Goal: Task Accomplishment & Management: Complete application form

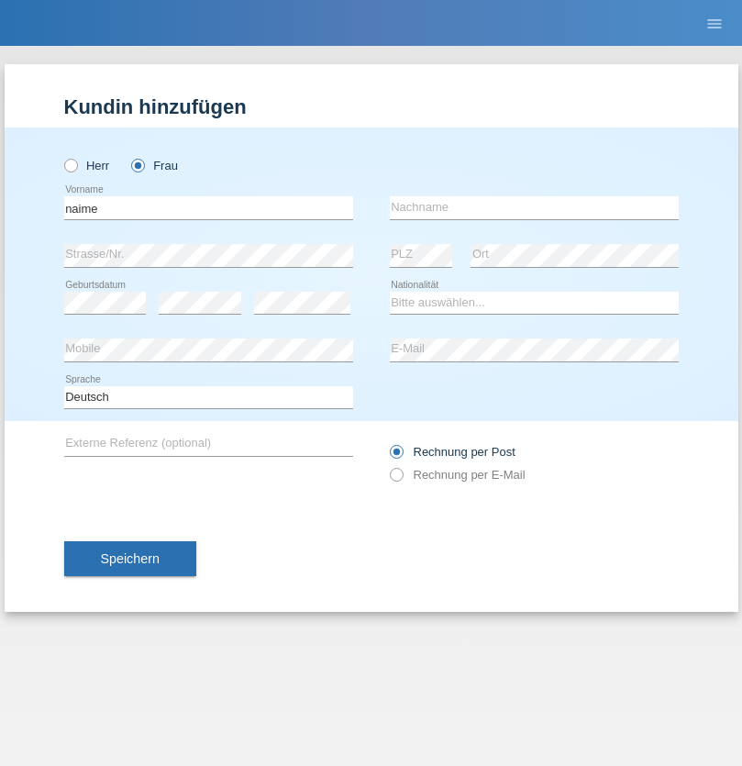
type input "naime"
click at [534, 207] on input "text" at bounding box center [534, 207] width 289 height 23
type input "llugiqi"
select select "CH"
radio input "true"
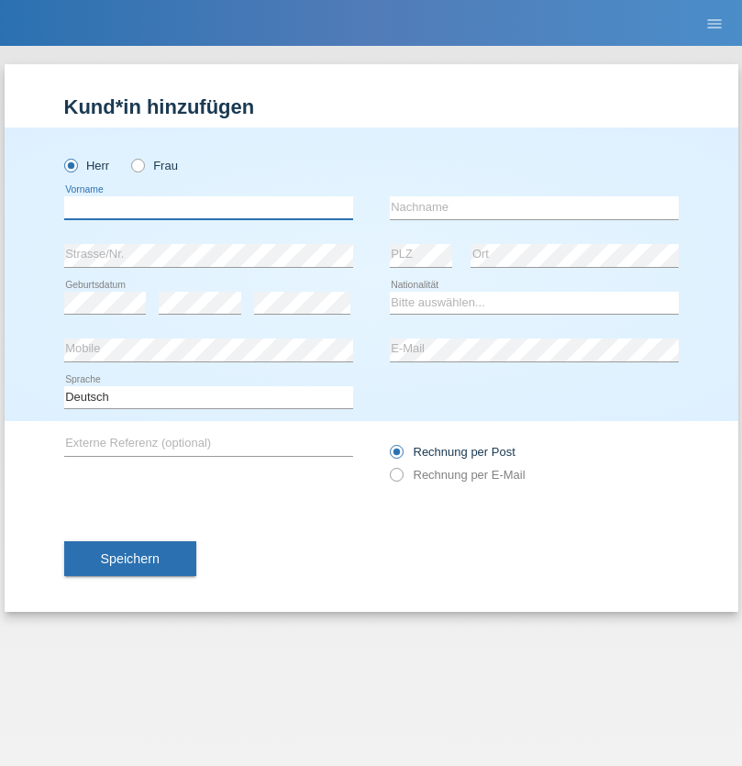
click at [208, 207] on input "text" at bounding box center [208, 207] width 289 height 23
type input "[PERSON_NAME]"
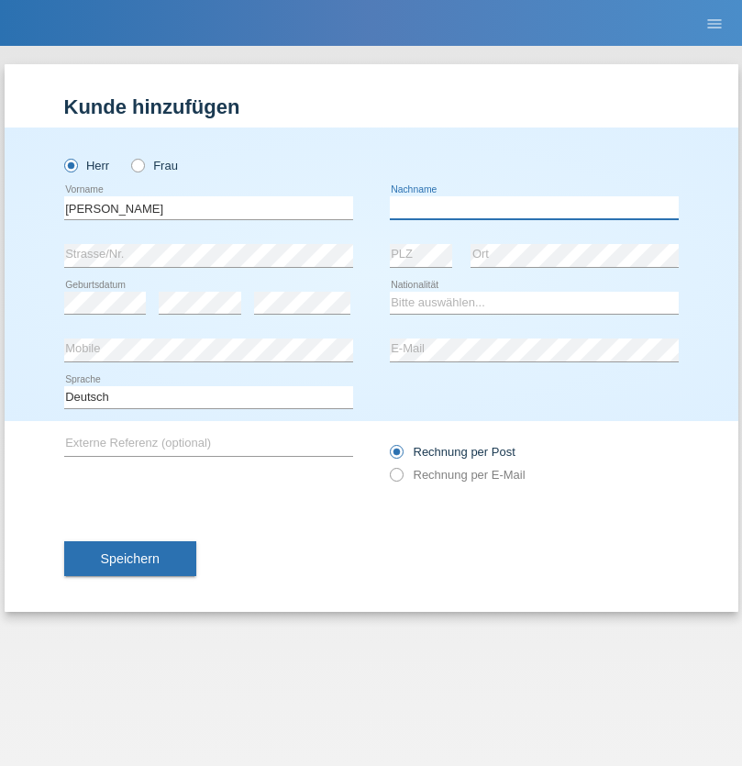
click at [534, 207] on input "text" at bounding box center [534, 207] width 289 height 23
type input "Romdhane"
select select "TN"
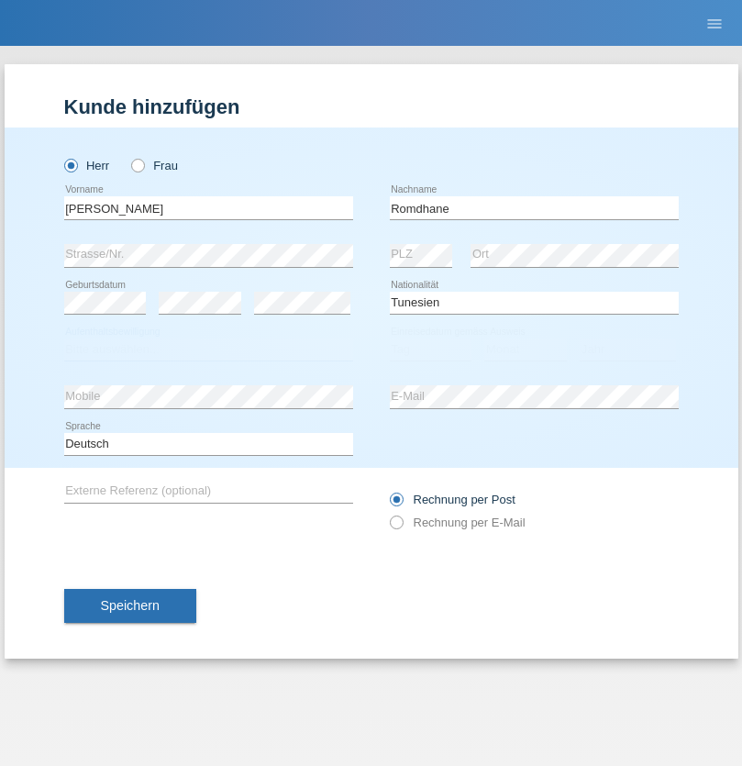
select select "C"
select select "05"
select select "02"
select select "1979"
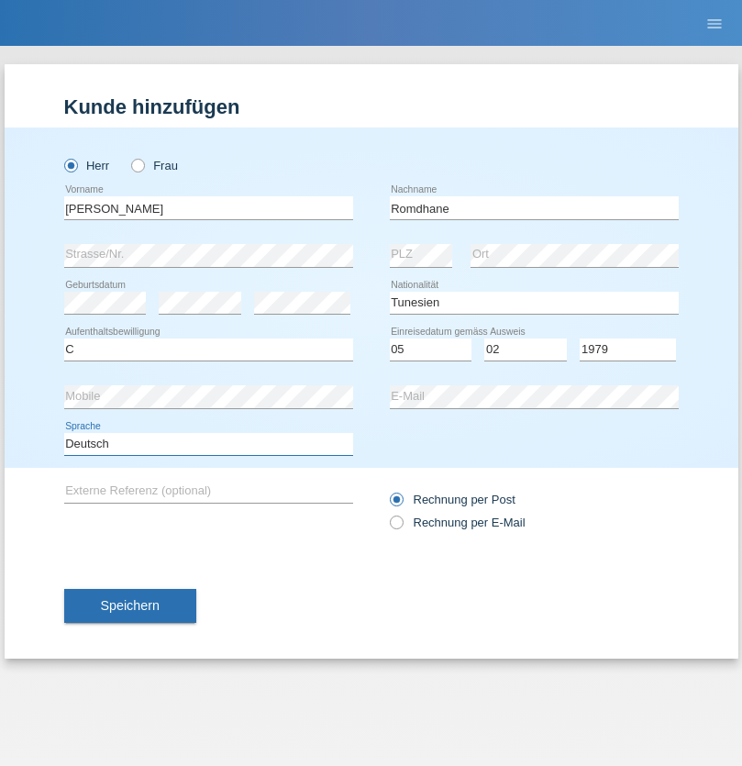
select select "en"
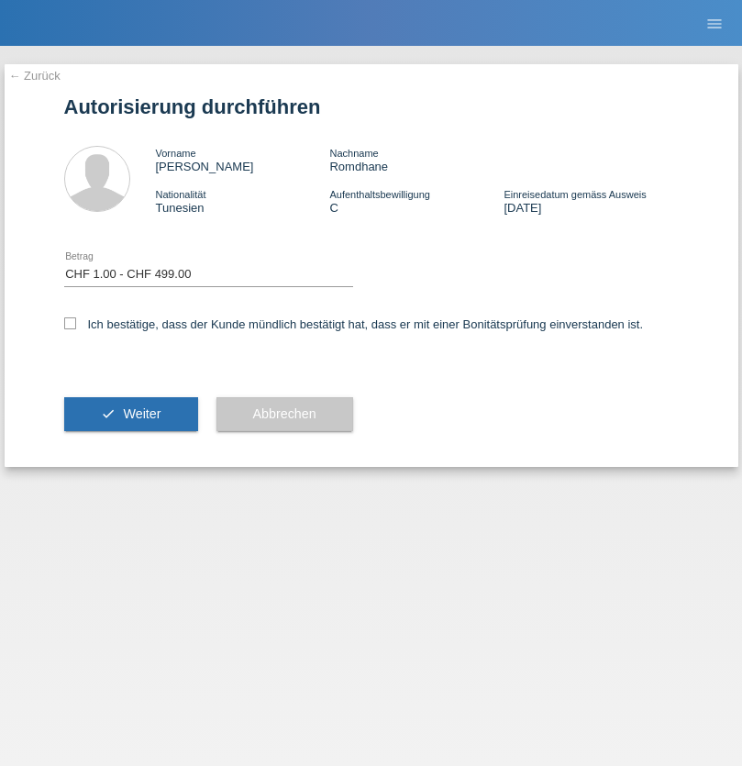
select select "1"
checkbox input "true"
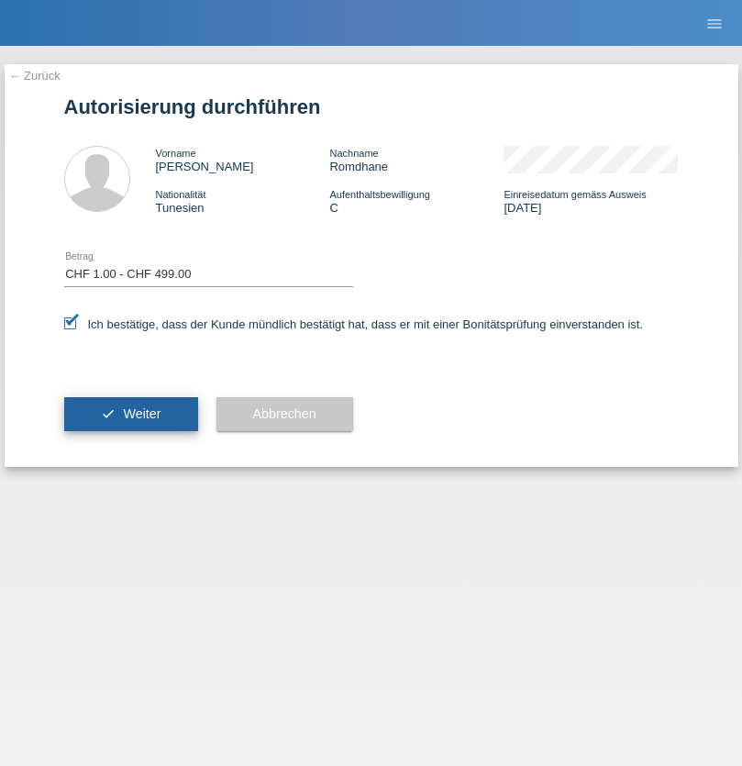
click at [130, 414] on span "Weiter" at bounding box center [142, 413] width 38 height 15
